Goal: Find specific page/section

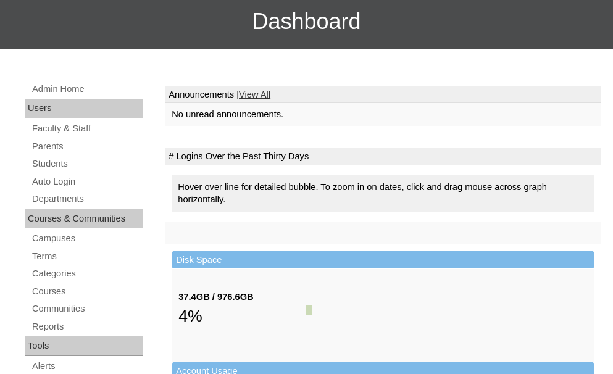
scroll to position [123, 0]
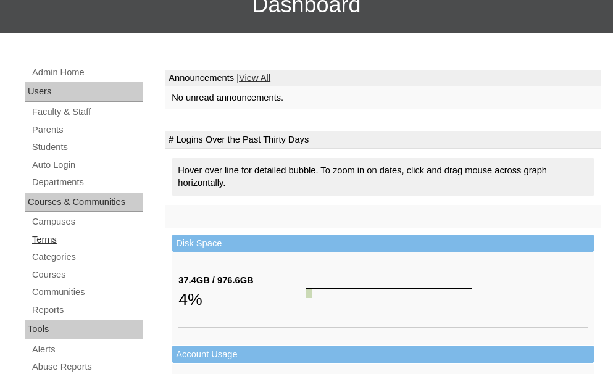
click at [35, 241] on link "Terms" at bounding box center [87, 239] width 112 height 15
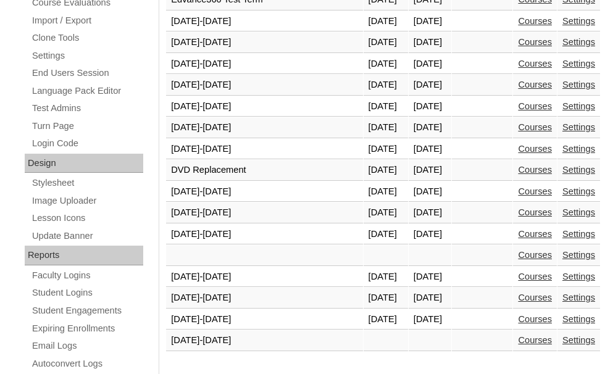
scroll to position [555, 0]
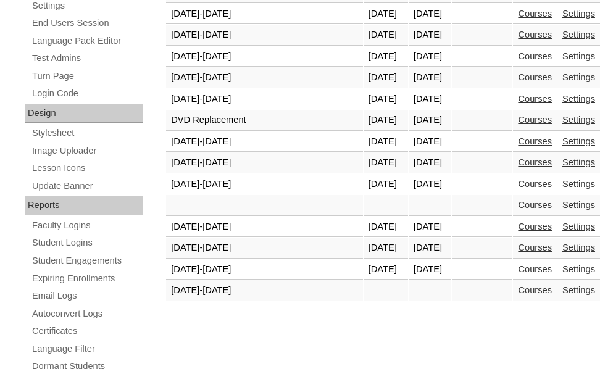
click at [524, 270] on link "Courses" at bounding box center [535, 269] width 34 height 10
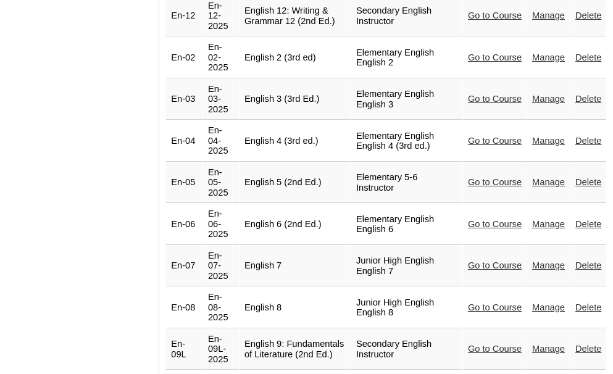
scroll to position [1728, 0]
